Goal: Task Accomplishment & Management: Manage account settings

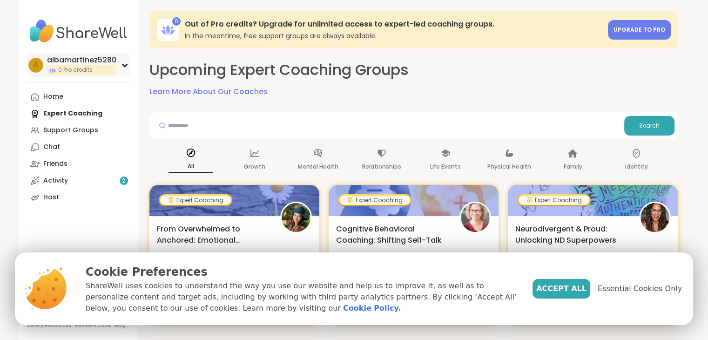
click at [123, 67] on div "a albamartinez5280 0 Pro credits" at bounding box center [79, 65] width 104 height 24
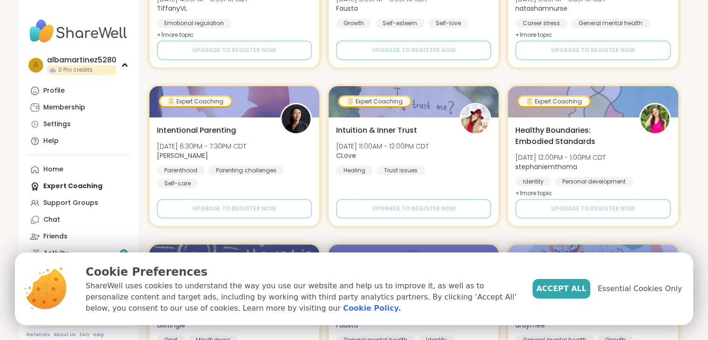
scroll to position [254, 0]
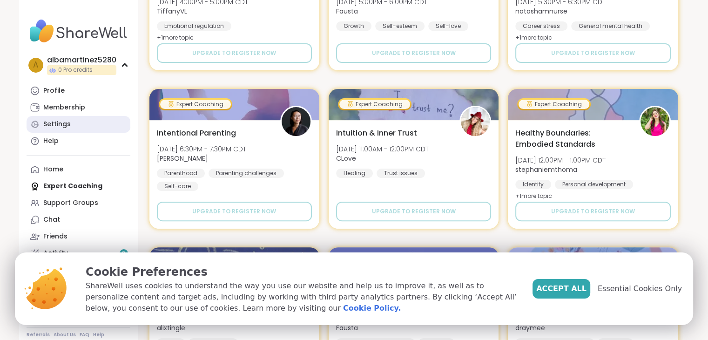
click at [47, 129] on link "Settings" at bounding box center [79, 124] width 104 height 17
select select "**"
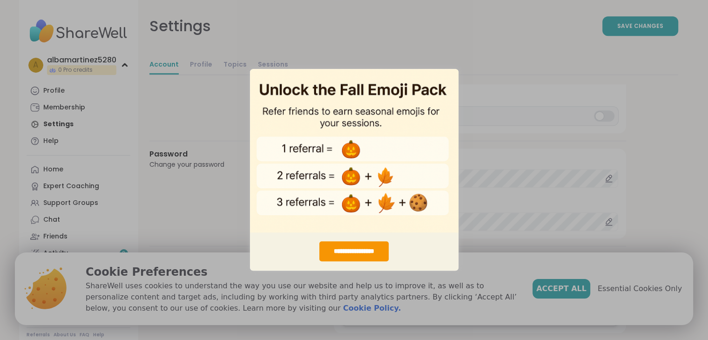
scroll to position [794, 0]
click at [511, 165] on div "**********" at bounding box center [354, 170] width 708 height 340
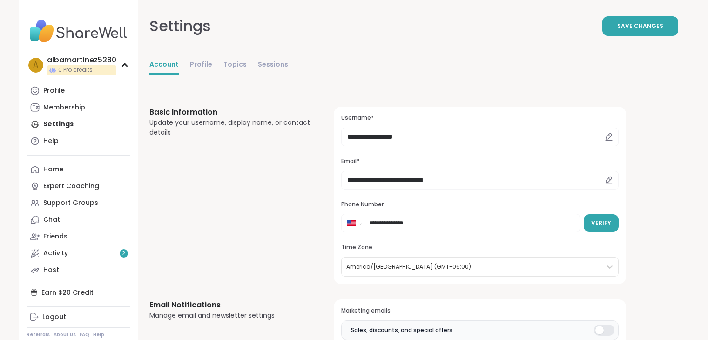
select select "**"
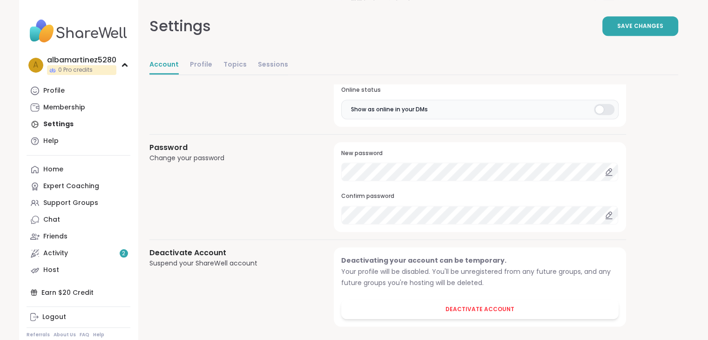
scroll to position [794, 0]
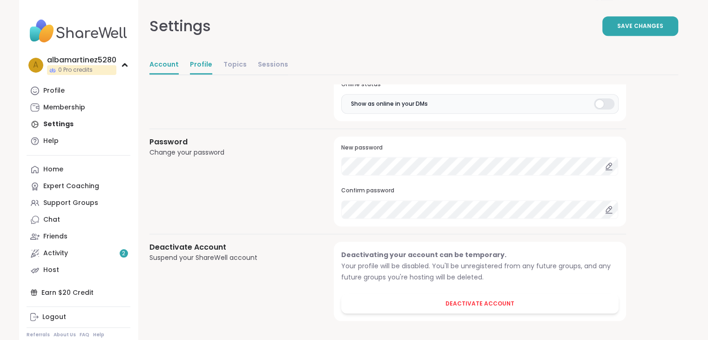
click at [201, 62] on link "Profile" at bounding box center [201, 65] width 22 height 19
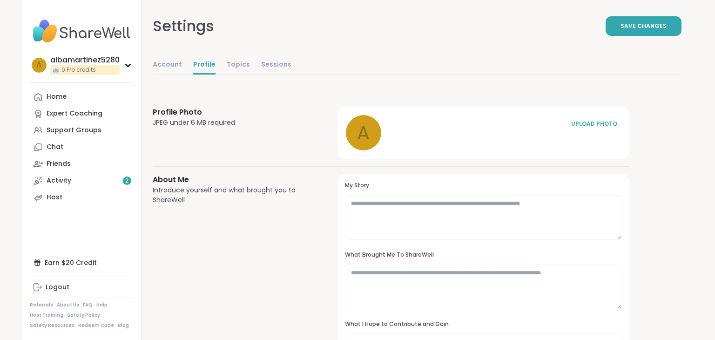
select select "**"
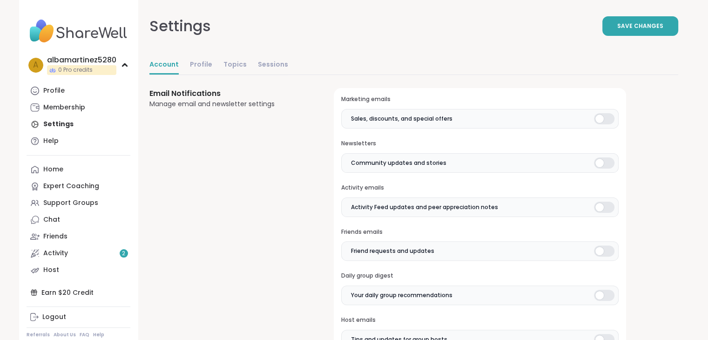
scroll to position [198, 0]
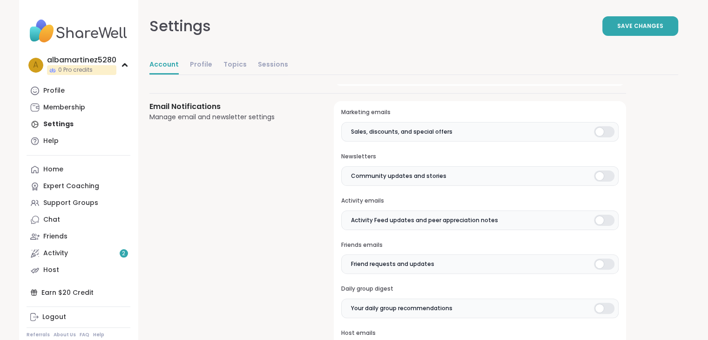
click at [611, 133] on div at bounding box center [604, 131] width 20 height 11
click at [602, 221] on div at bounding box center [604, 220] width 20 height 11
click at [604, 261] on div at bounding box center [604, 263] width 20 height 11
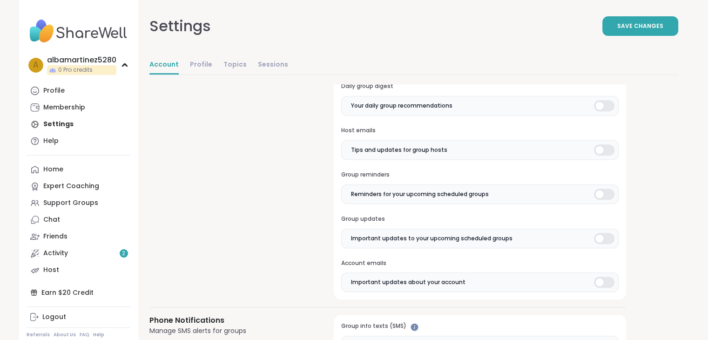
scroll to position [405, 0]
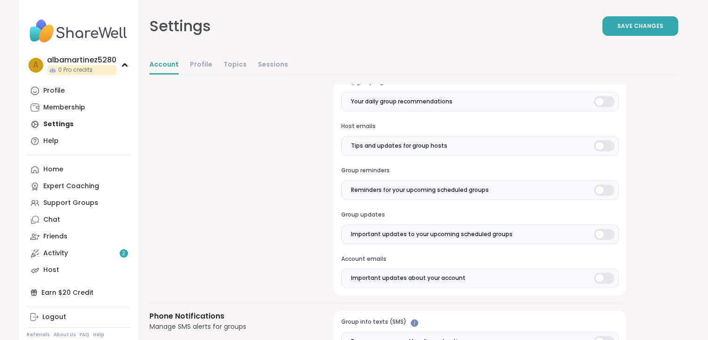
click at [609, 146] on div at bounding box center [604, 145] width 20 height 11
click at [607, 189] on div at bounding box center [604, 189] width 20 height 11
click at [603, 235] on div at bounding box center [604, 234] width 20 height 11
click at [604, 273] on div at bounding box center [604, 277] width 20 height 11
click at [601, 336] on div at bounding box center [604, 341] width 20 height 11
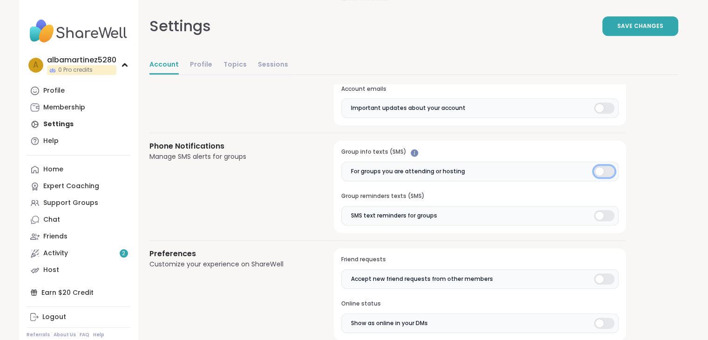
scroll to position [661, 0]
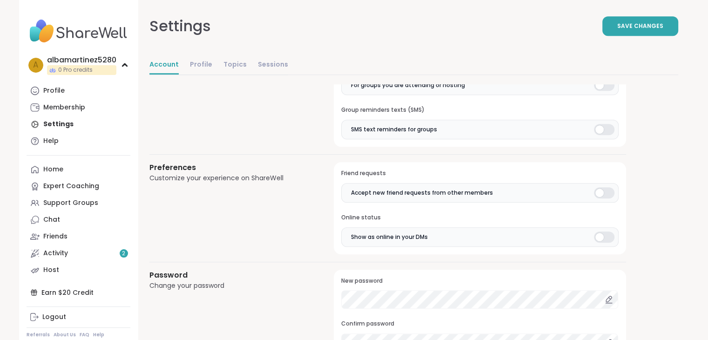
click at [601, 129] on div at bounding box center [604, 129] width 20 height 11
click at [604, 189] on div at bounding box center [604, 192] width 20 height 11
click at [605, 232] on div at bounding box center [604, 236] width 20 height 11
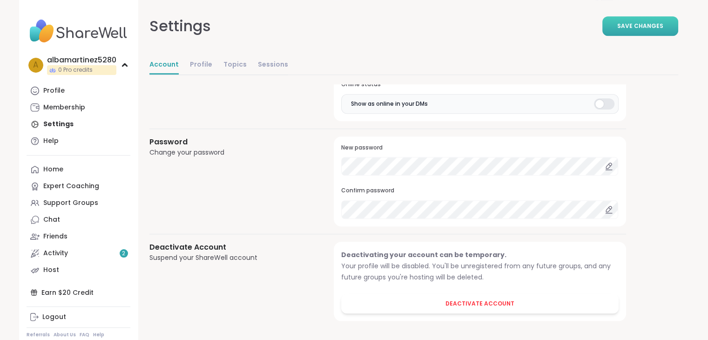
click at [646, 27] on span "Save Changes" at bounding box center [640, 26] width 46 height 8
